Goal: Task Accomplishment & Management: Manage account settings

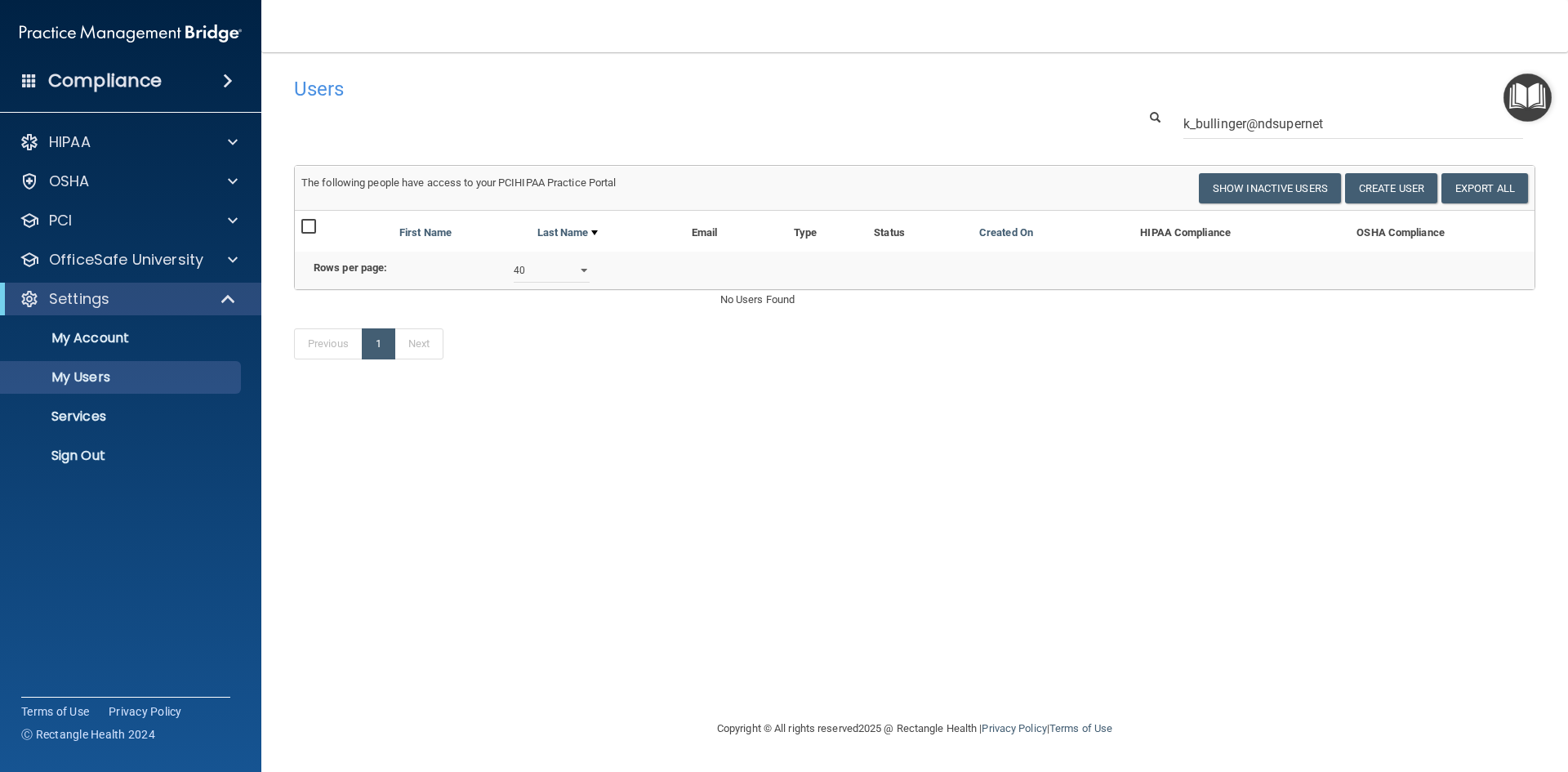
select select "40"
click at [164, 29] on img at bounding box center [131, 33] width 223 height 33
click at [69, 421] on p "Services" at bounding box center [122, 416] width 223 height 16
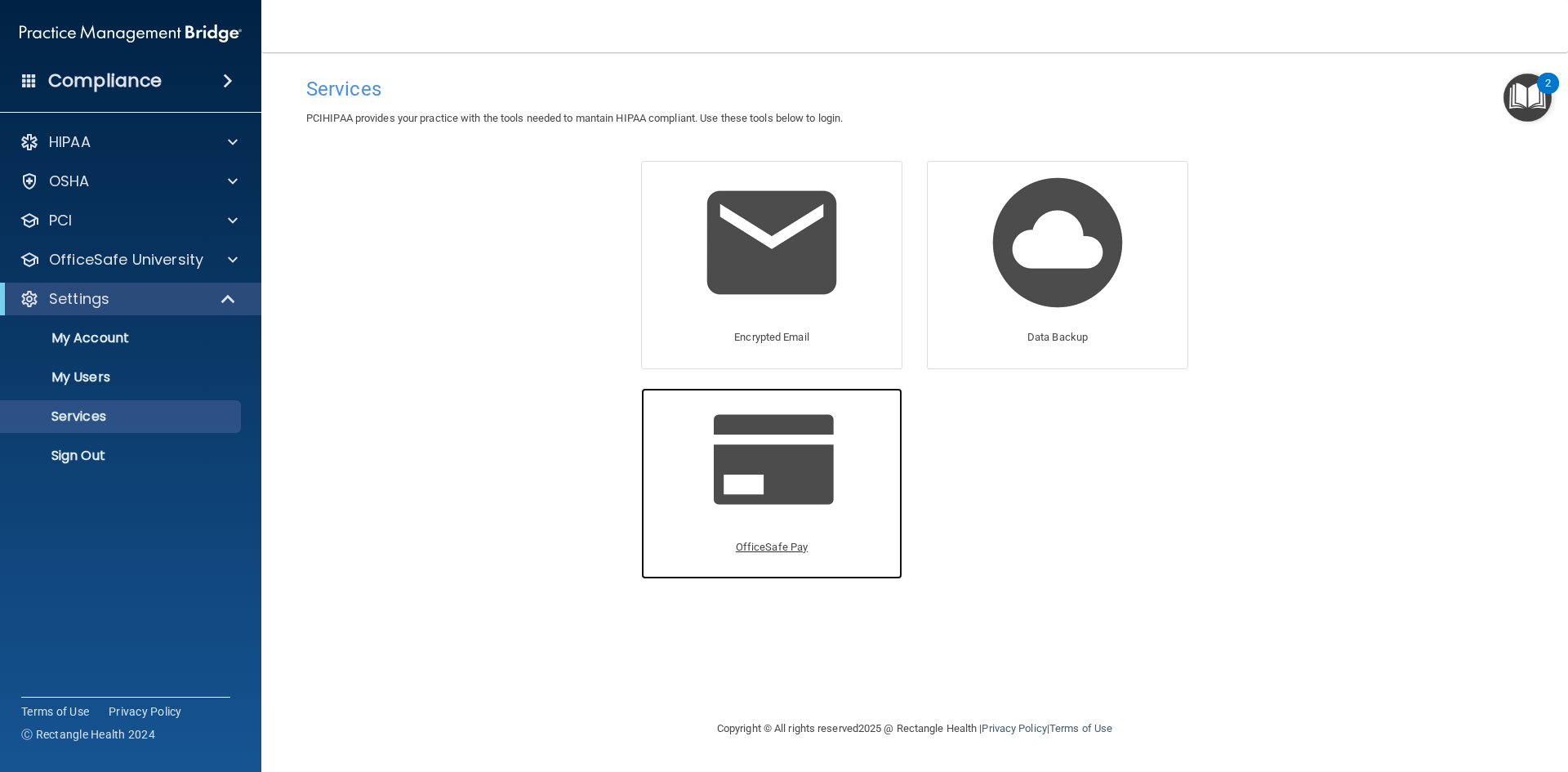
click at [775, 478] on span at bounding box center [791, 457] width 155 height 103
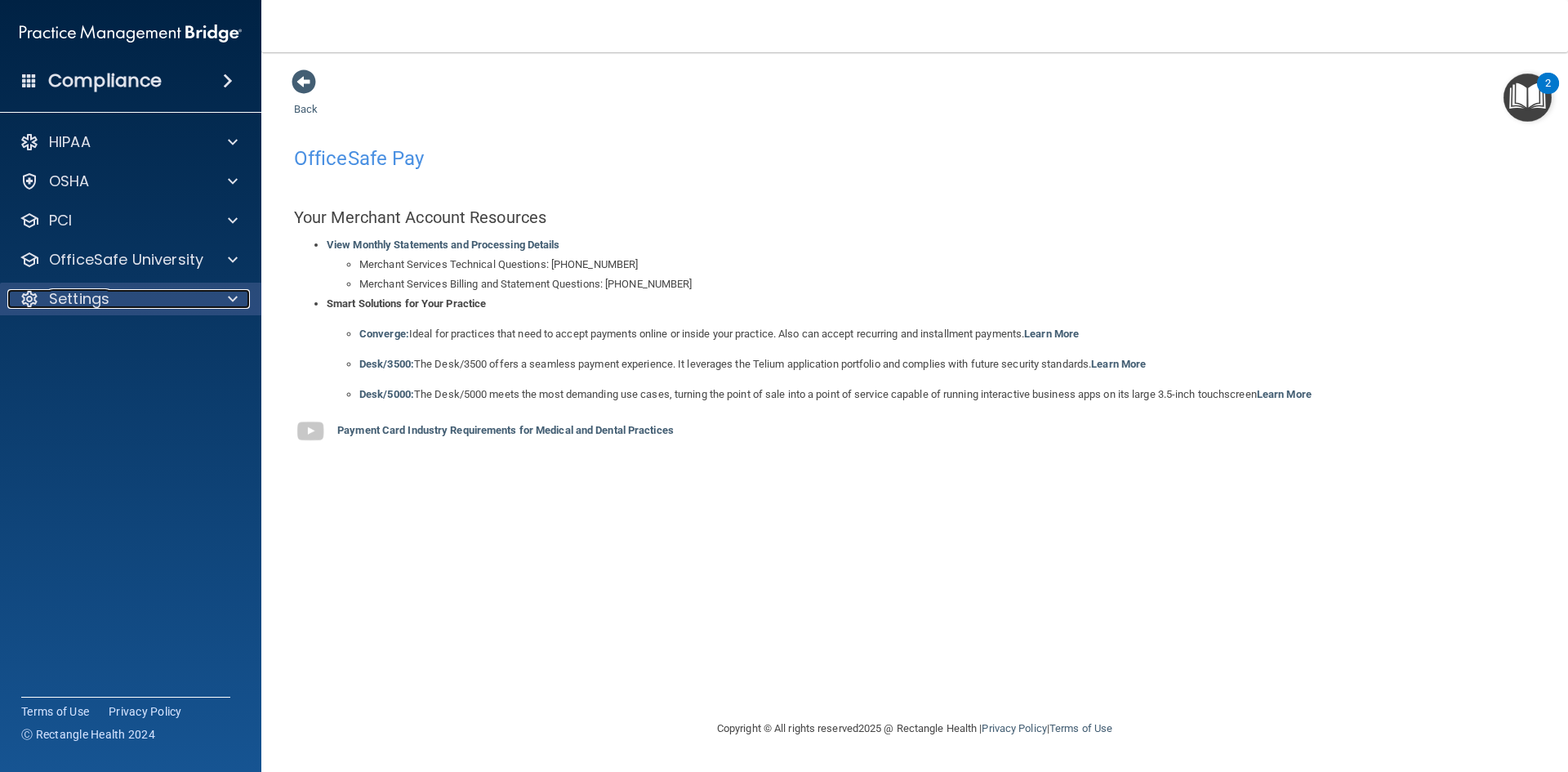
click at [208, 304] on div "Settings" at bounding box center [109, 299] width 203 height 20
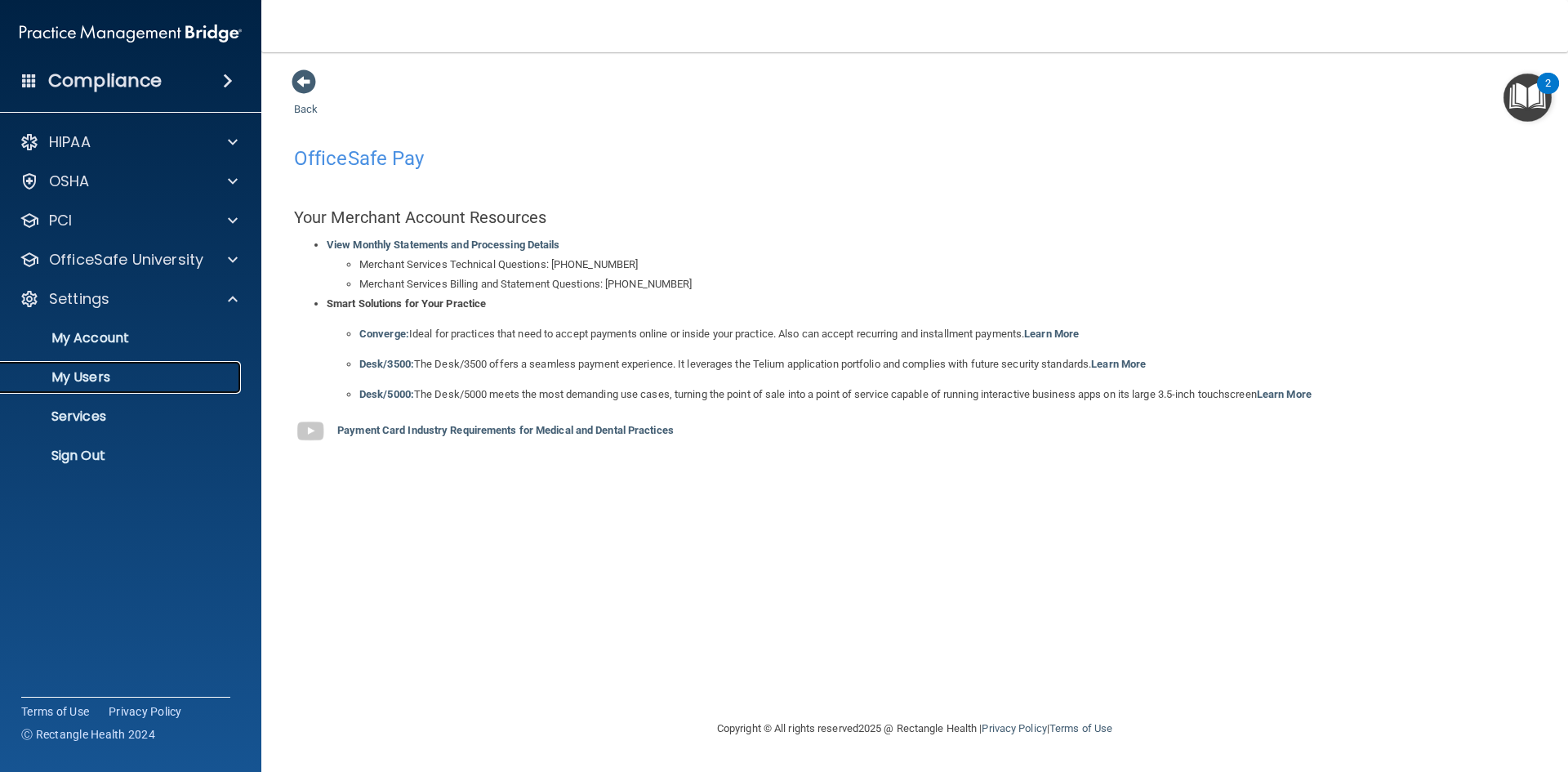
click at [80, 374] on p "My Users" at bounding box center [122, 377] width 223 height 16
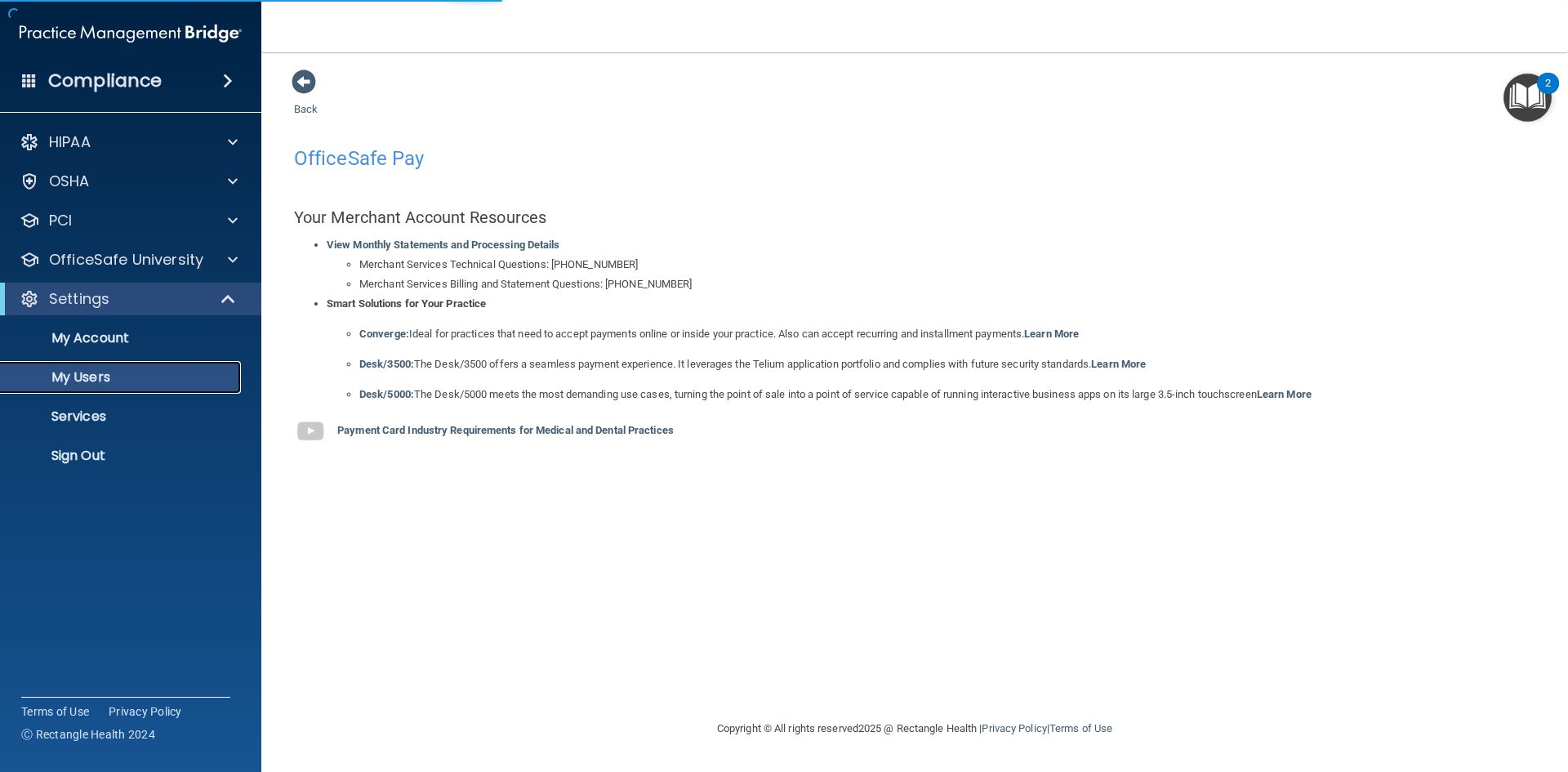
select select "20"
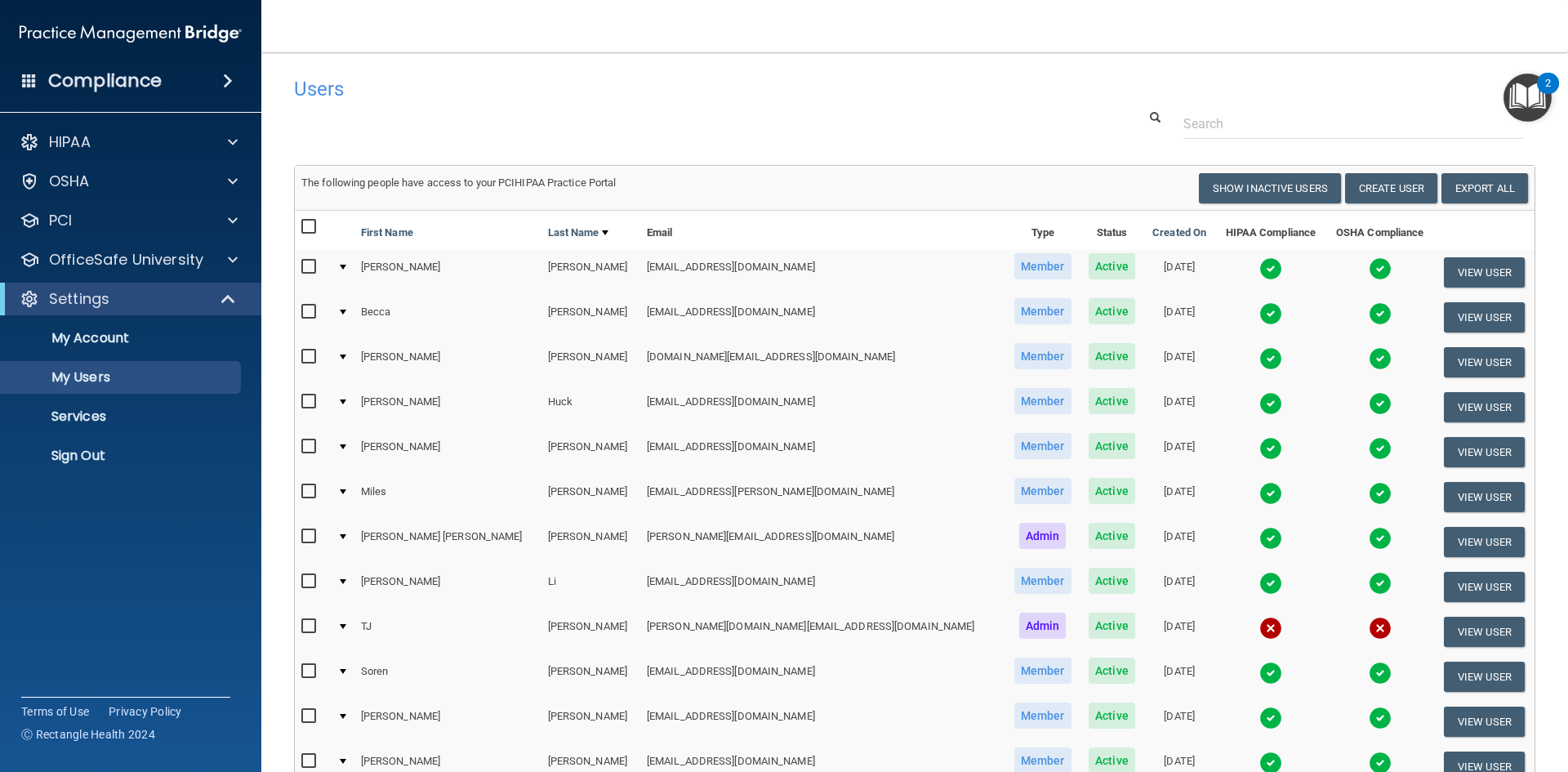
click at [233, 75] on span at bounding box center [228, 81] width 9 height 20
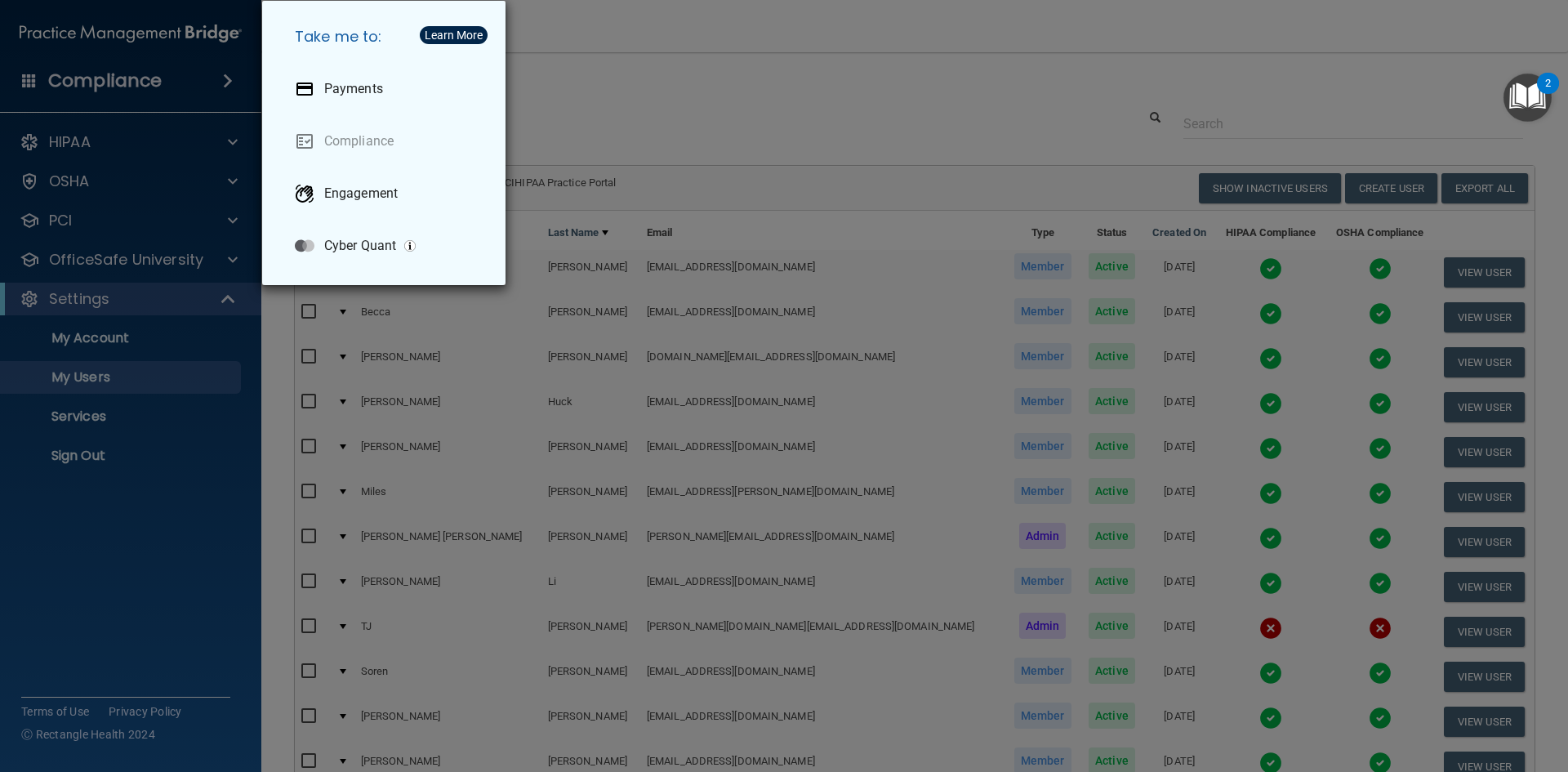
click at [440, 37] on div "Learn More" at bounding box center [453, 35] width 58 height 11
click at [455, 36] on div "Learn More" at bounding box center [453, 35] width 58 height 11
click at [851, 90] on div "Take me to: Payments Compliance Engagement Cyber Quant" at bounding box center [784, 386] width 1568 height 772
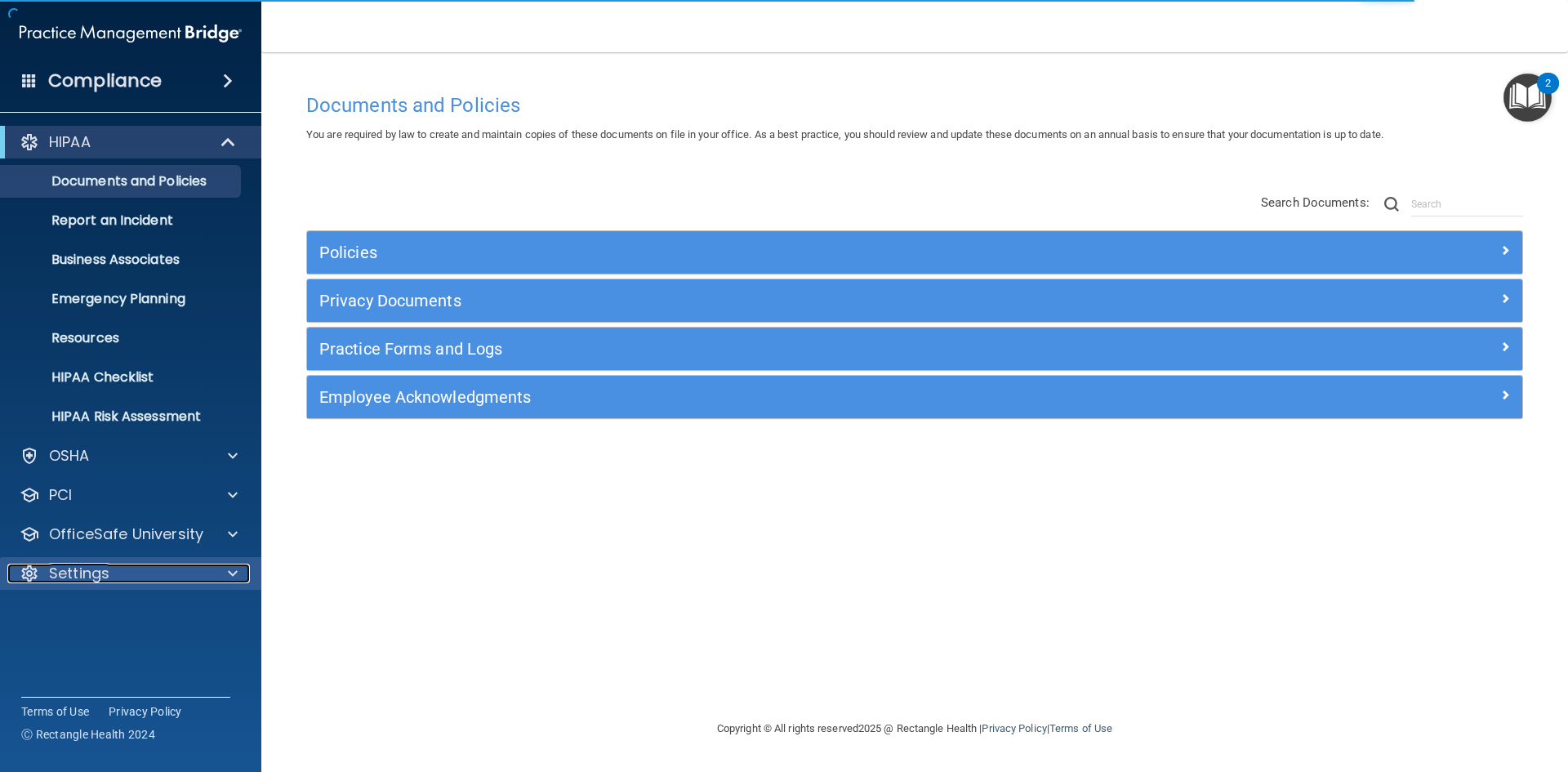
click at [142, 573] on div "Settings" at bounding box center [109, 573] width 203 height 20
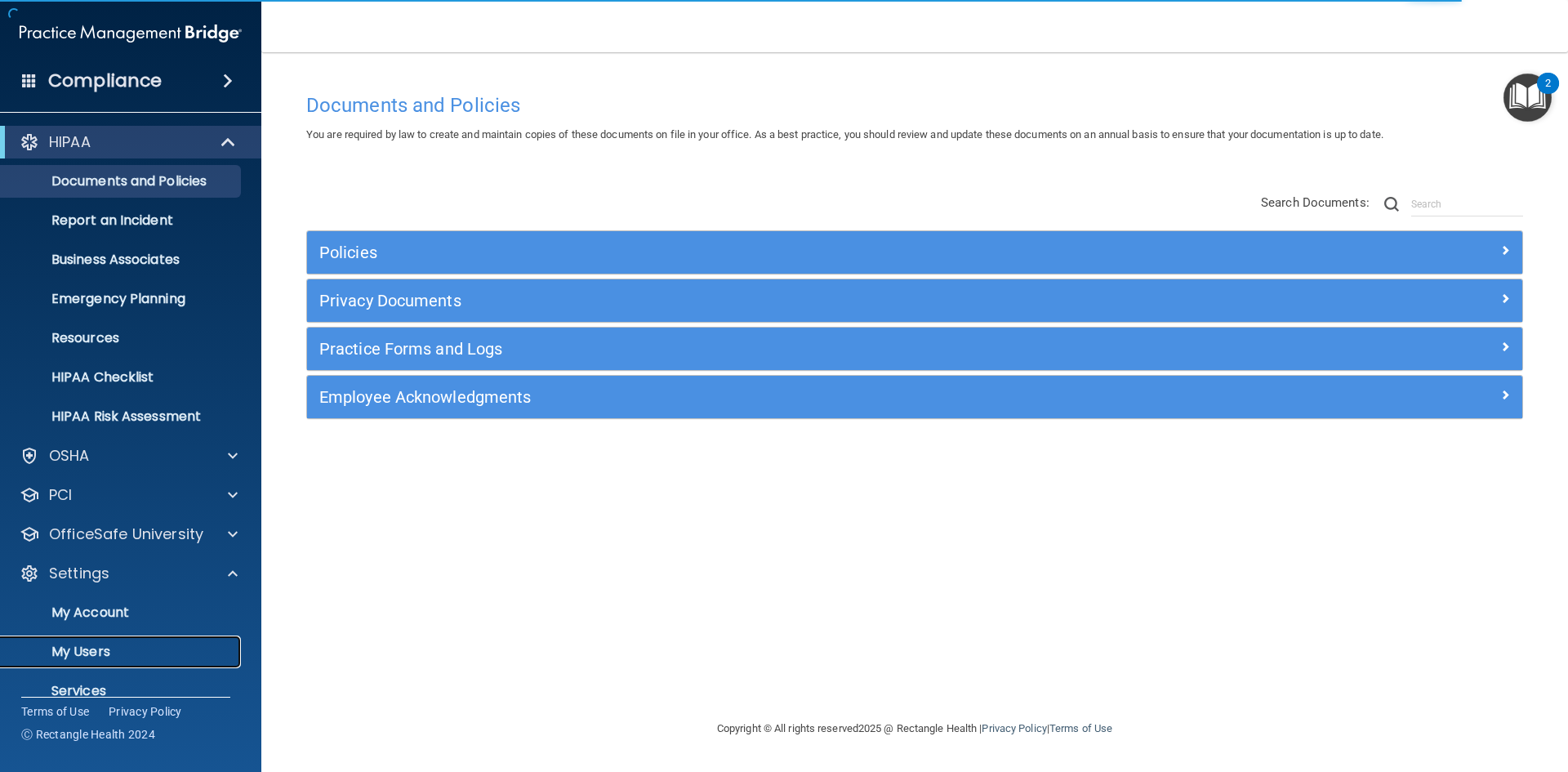
click at [87, 649] on p "My Users" at bounding box center [122, 652] width 223 height 16
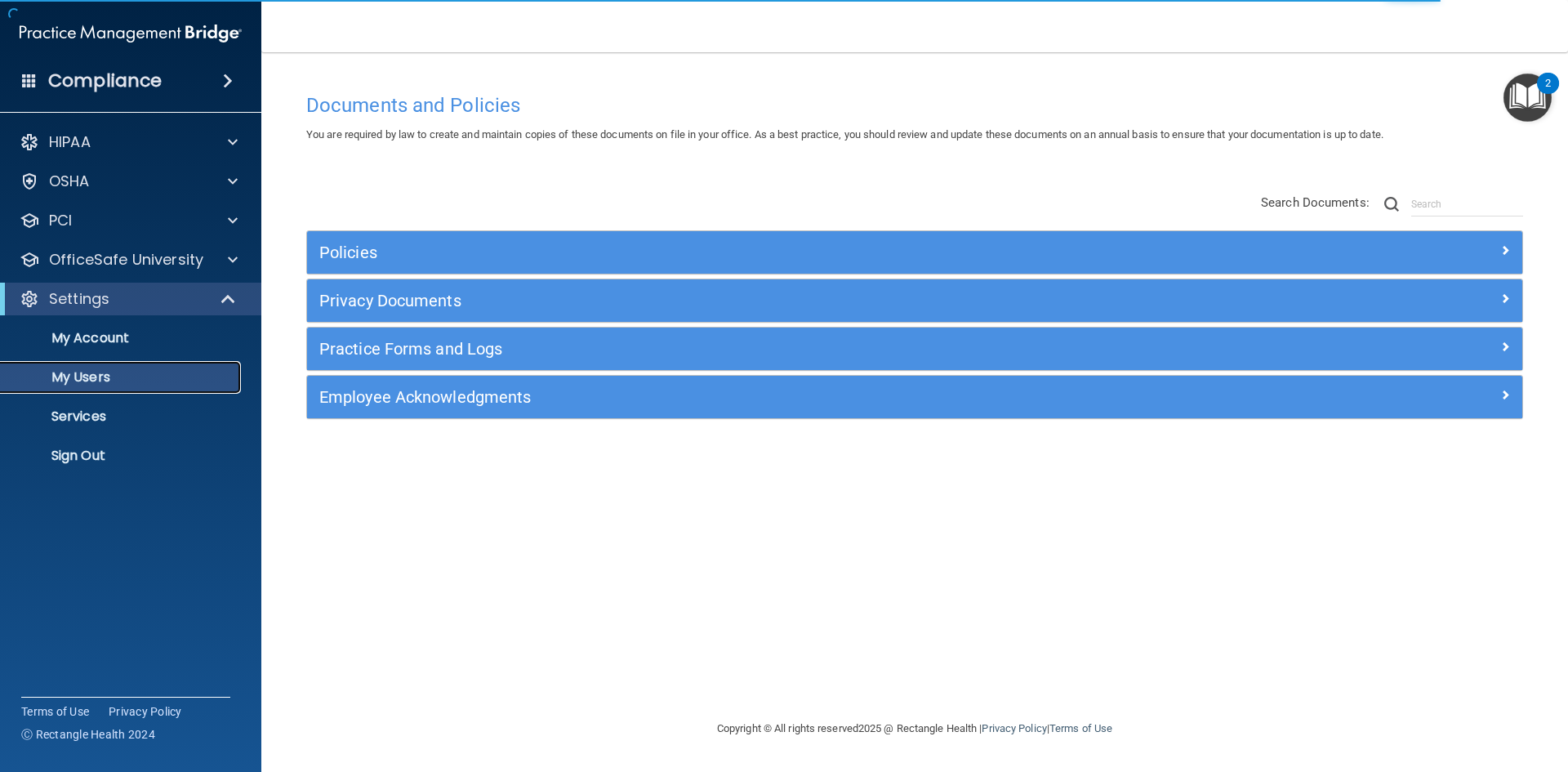
click at [94, 376] on p "My Users" at bounding box center [122, 377] width 223 height 16
select select "20"
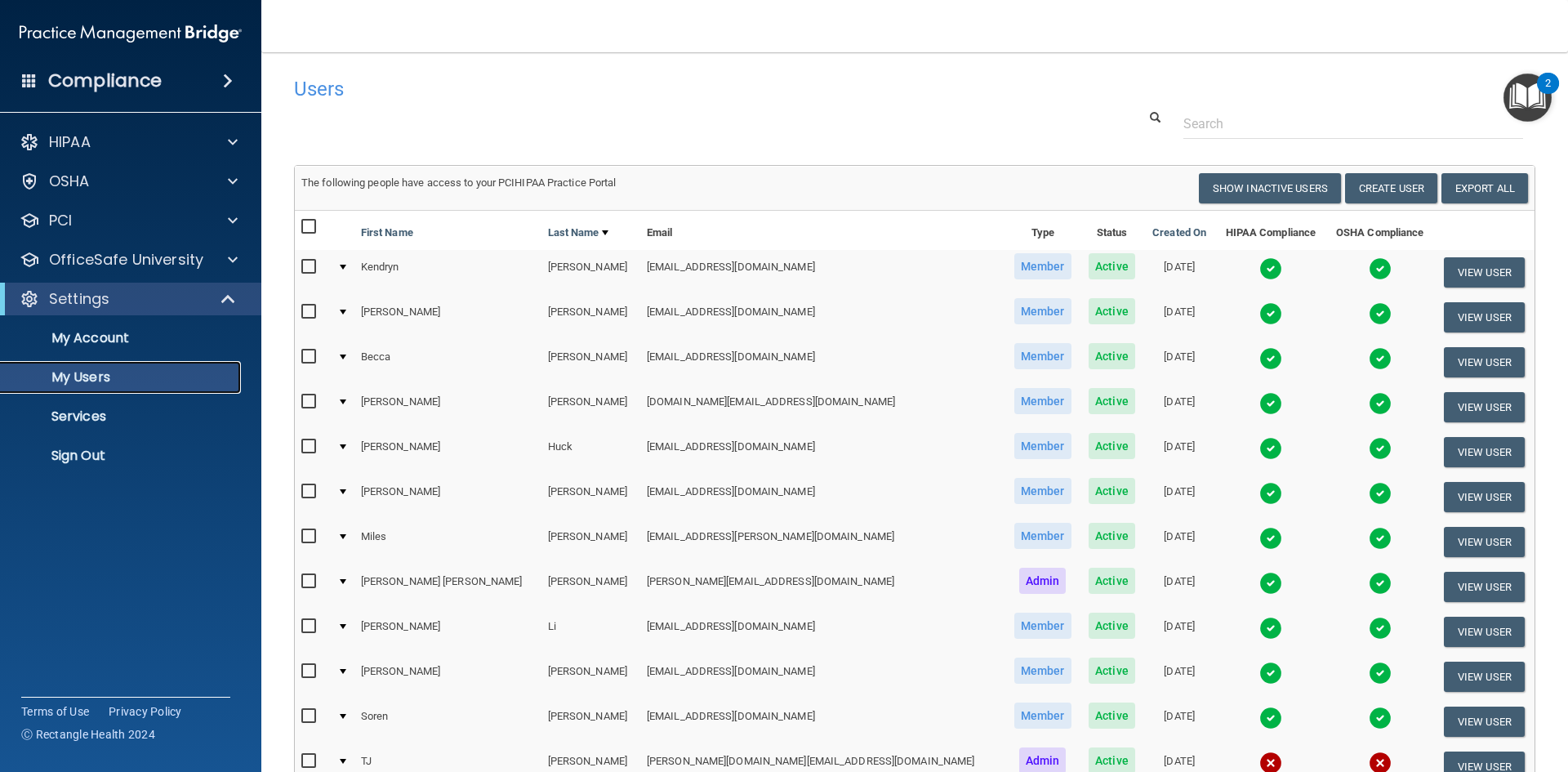
scroll to position [580, 0]
